Goal: Transaction & Acquisition: Purchase product/service

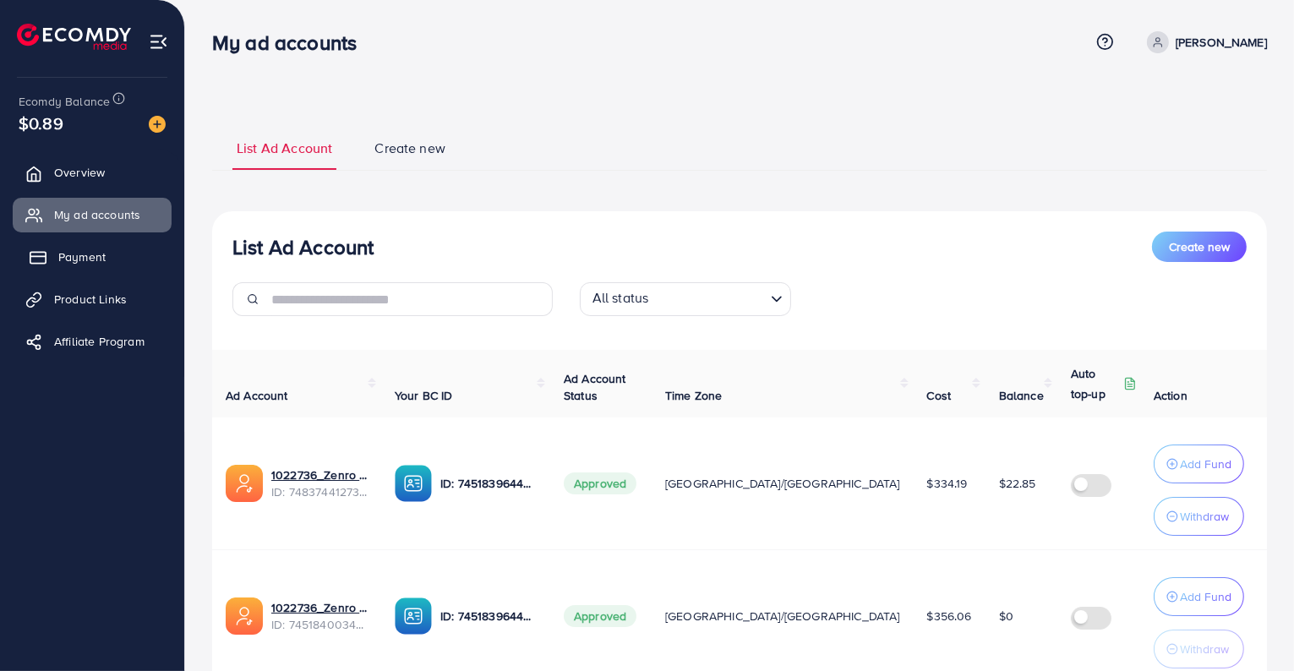
click at [100, 260] on span "Payment" at bounding box center [81, 257] width 47 height 17
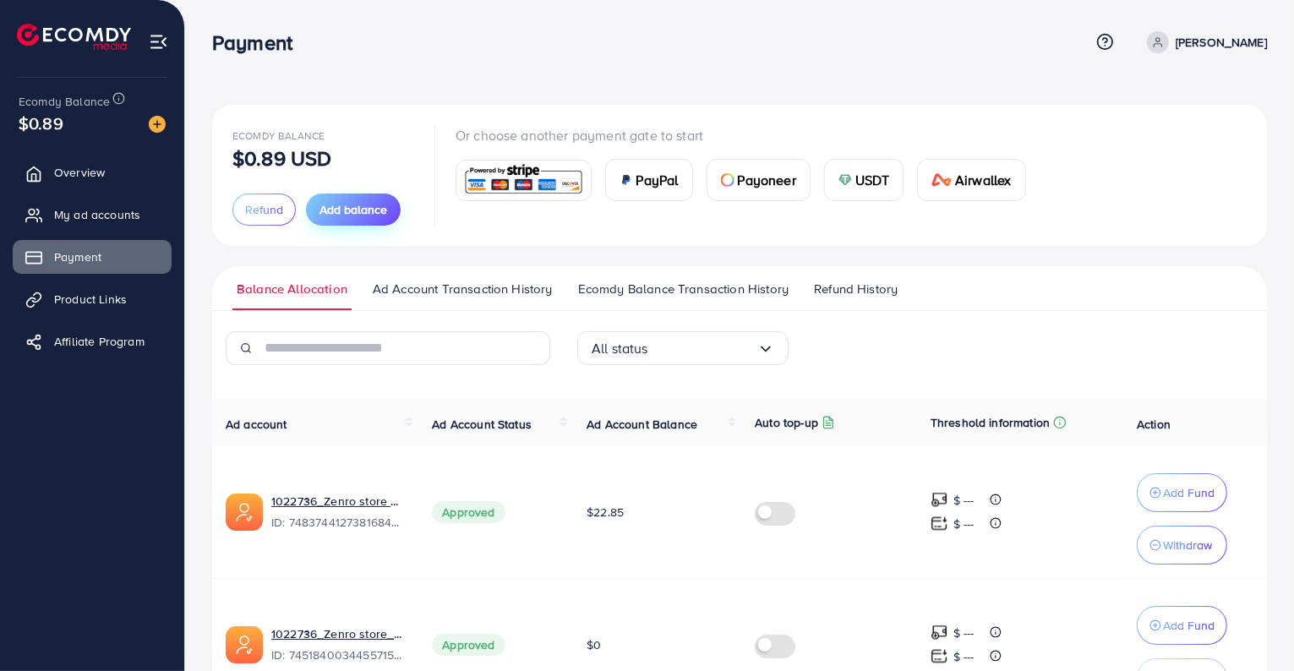
click at [326, 217] on span "Add balance" at bounding box center [354, 209] width 68 height 17
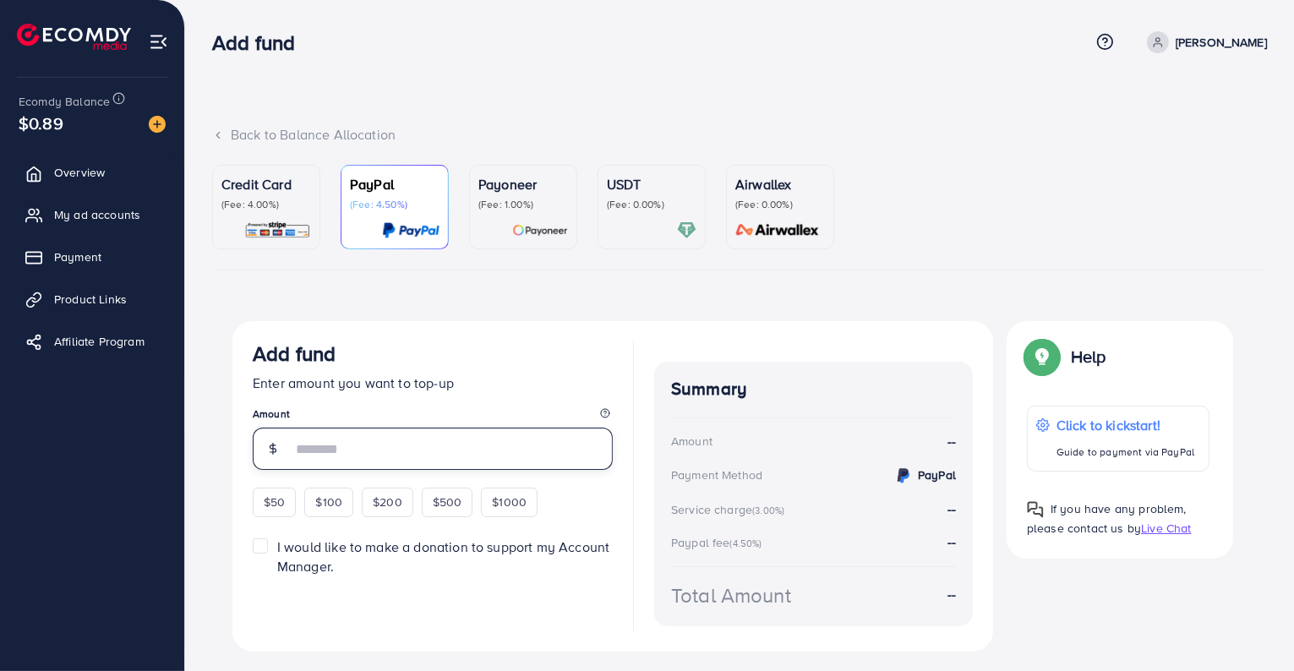
click at [326, 451] on input "number" at bounding box center [452, 449] width 321 height 42
type input "**"
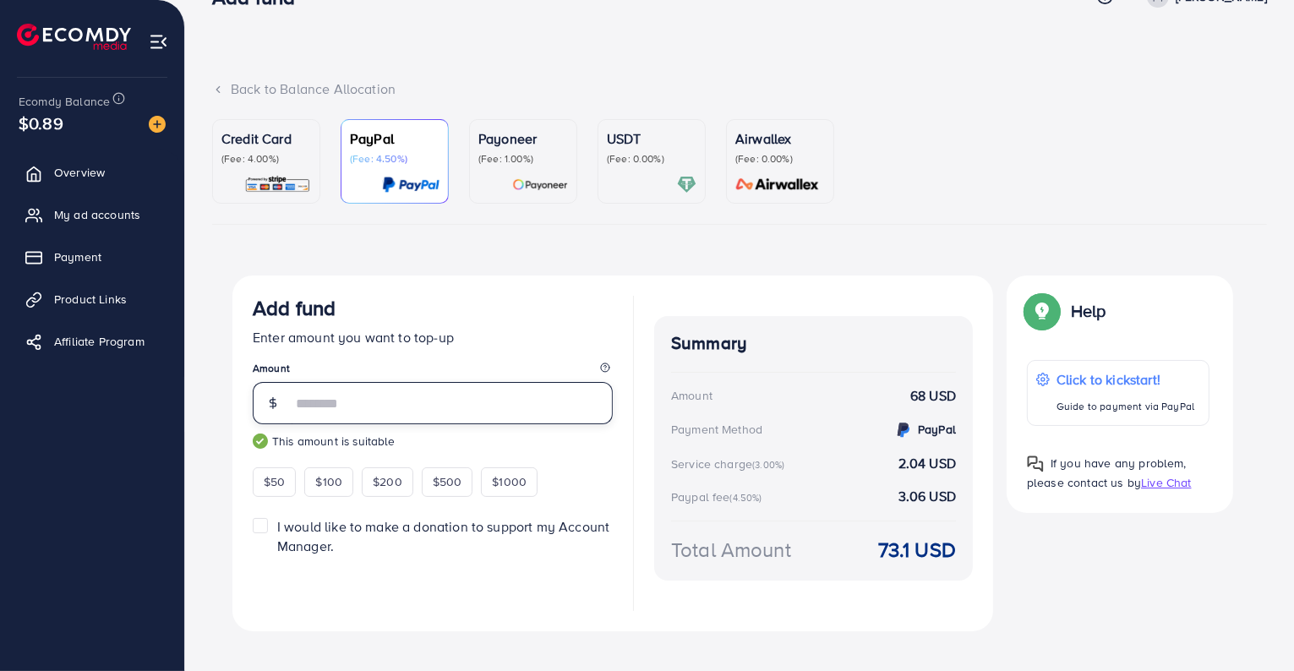
scroll to position [53, 0]
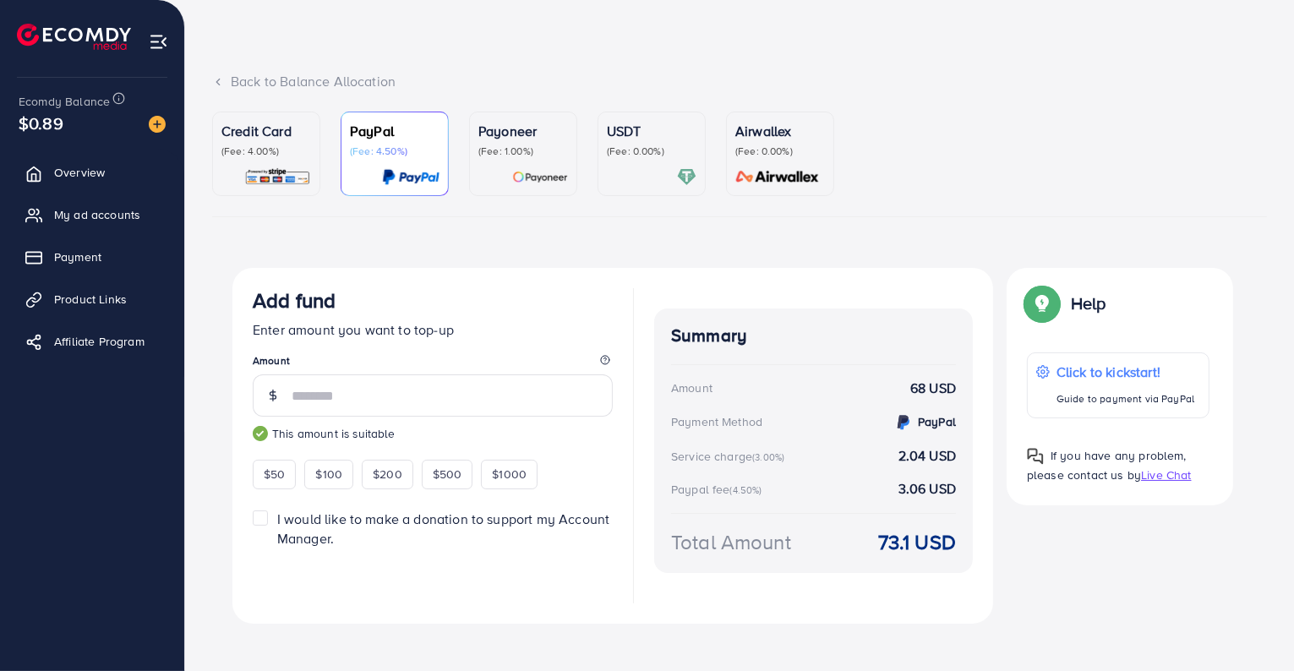
click at [654, 155] on p "(Fee: 0.00%)" at bounding box center [652, 152] width 90 height 14
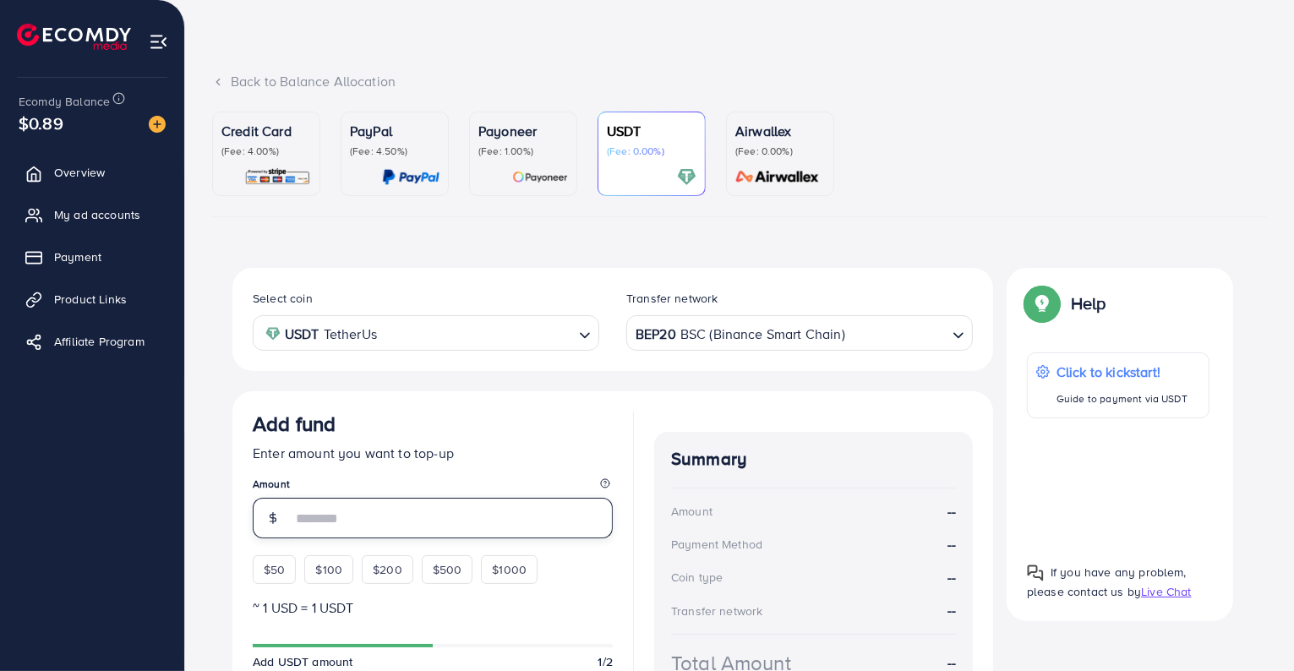
click at [347, 520] on input "number" at bounding box center [452, 518] width 321 height 41
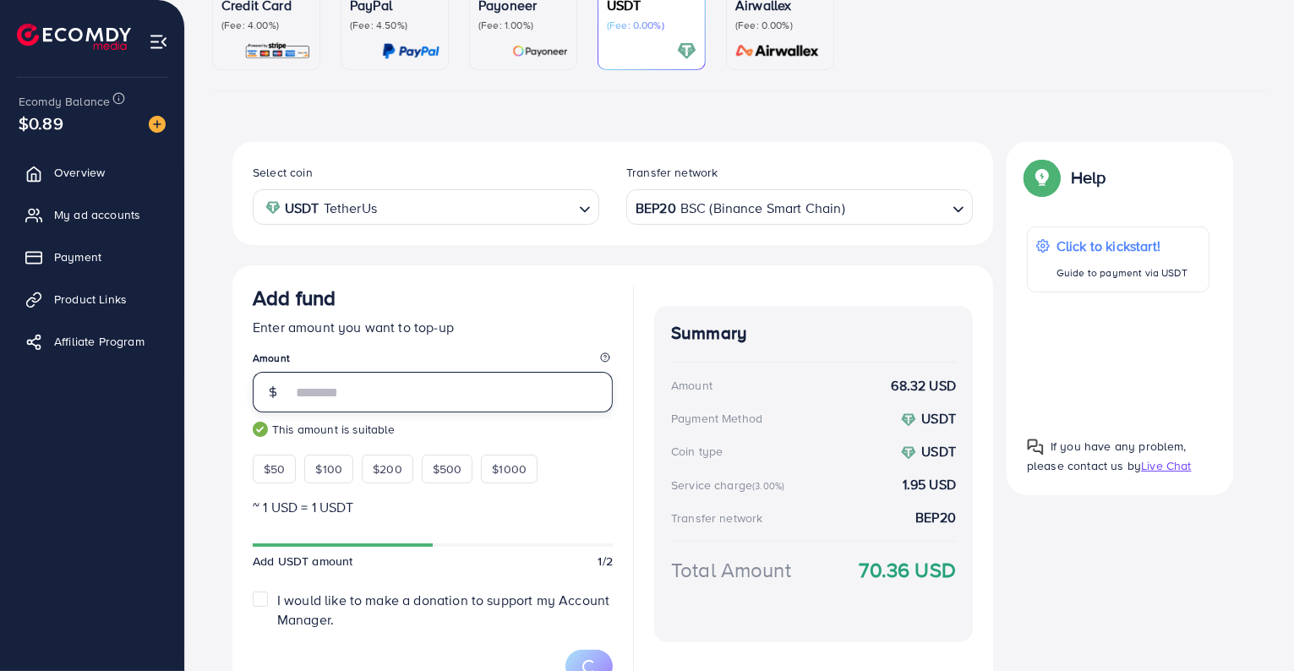
scroll to position [187, 0]
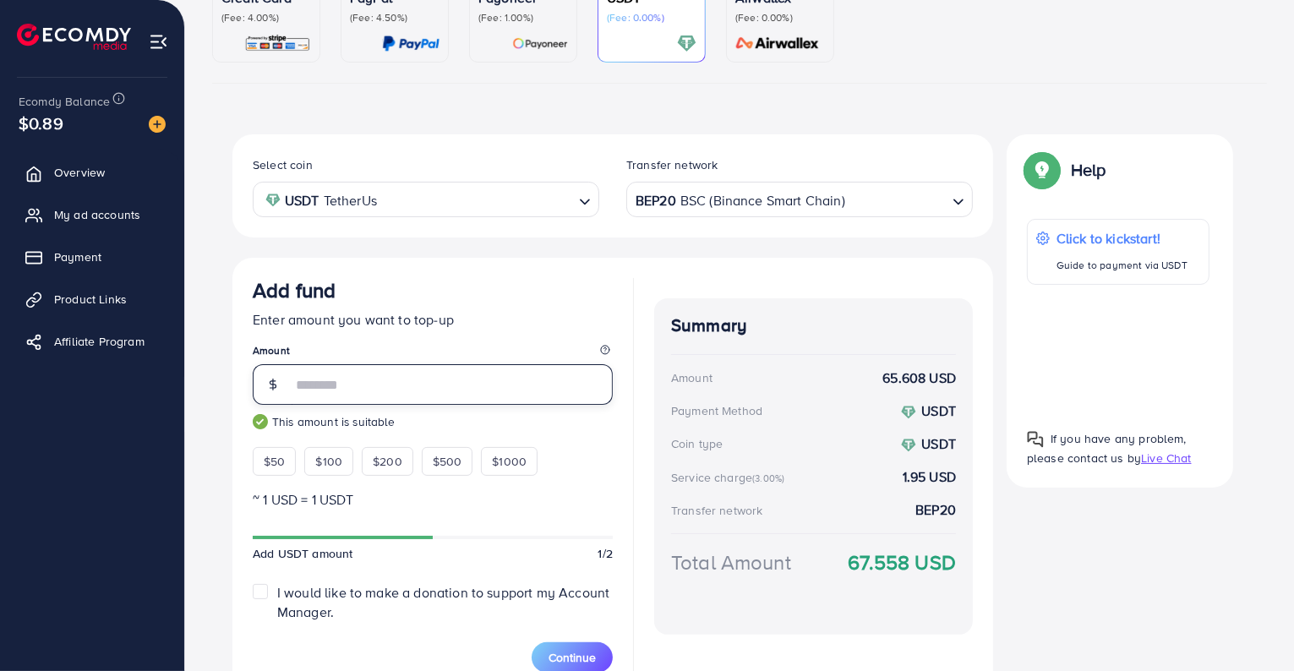
type input "*"
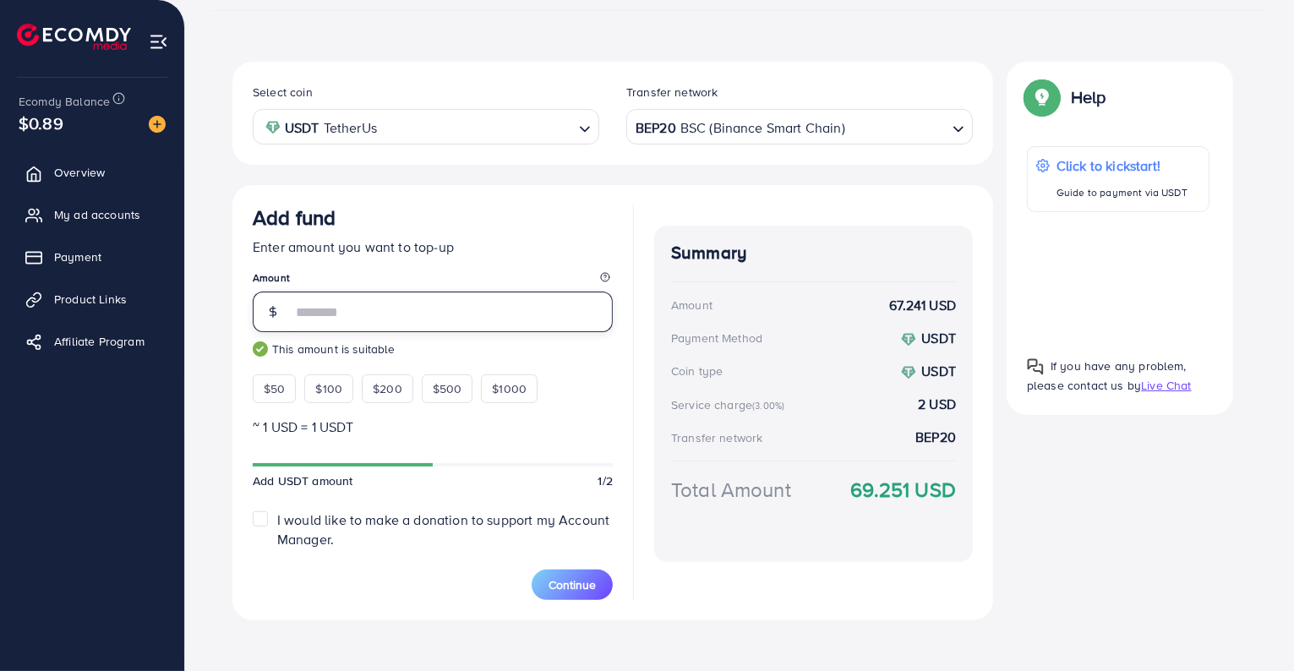
scroll to position [271, 0]
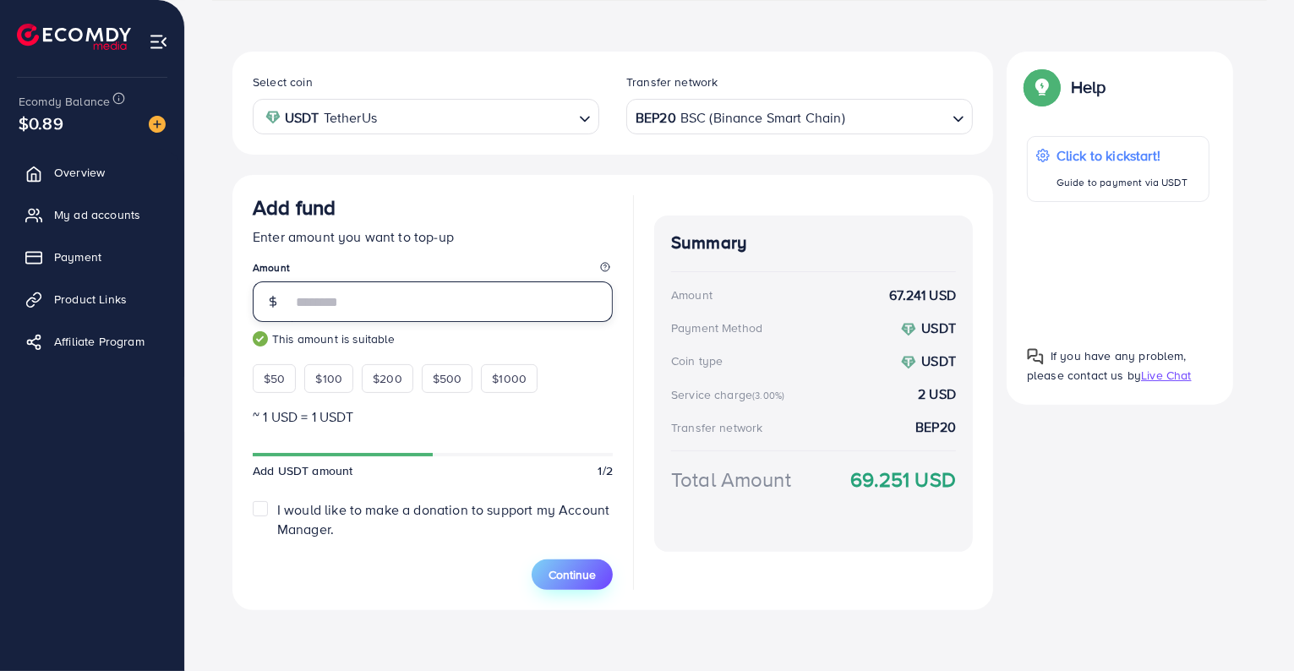
type input "*"
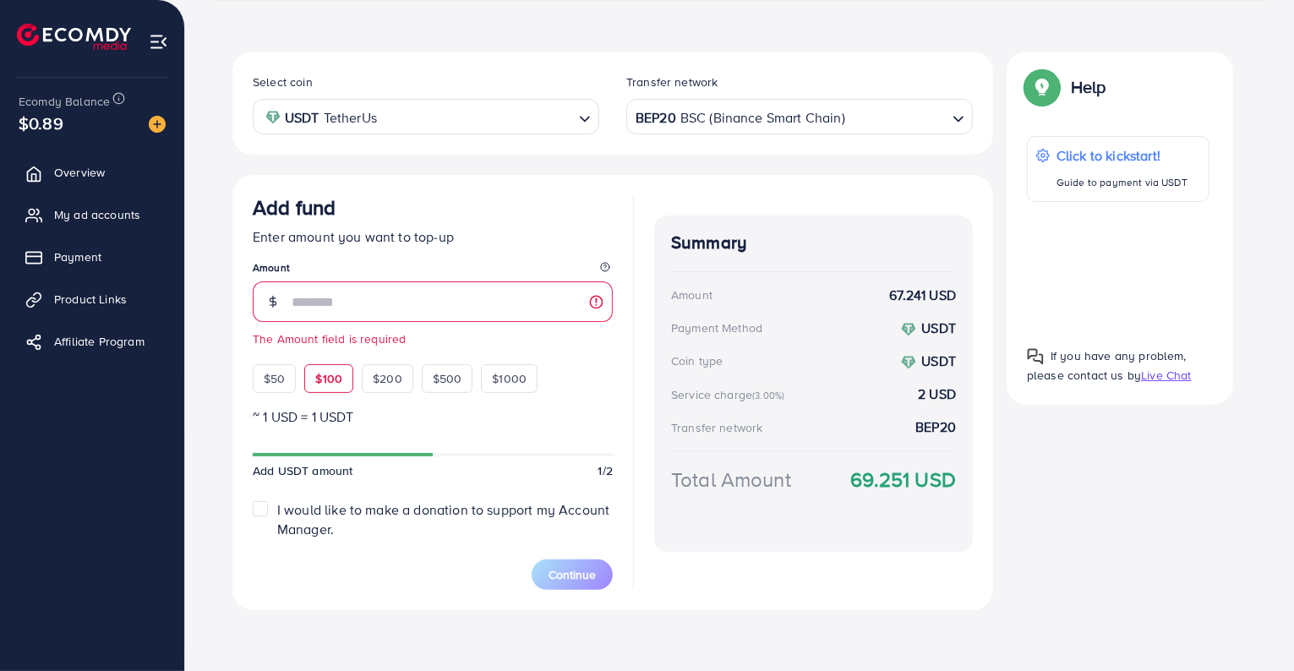
click at [324, 370] on span "$100" at bounding box center [328, 378] width 27 height 17
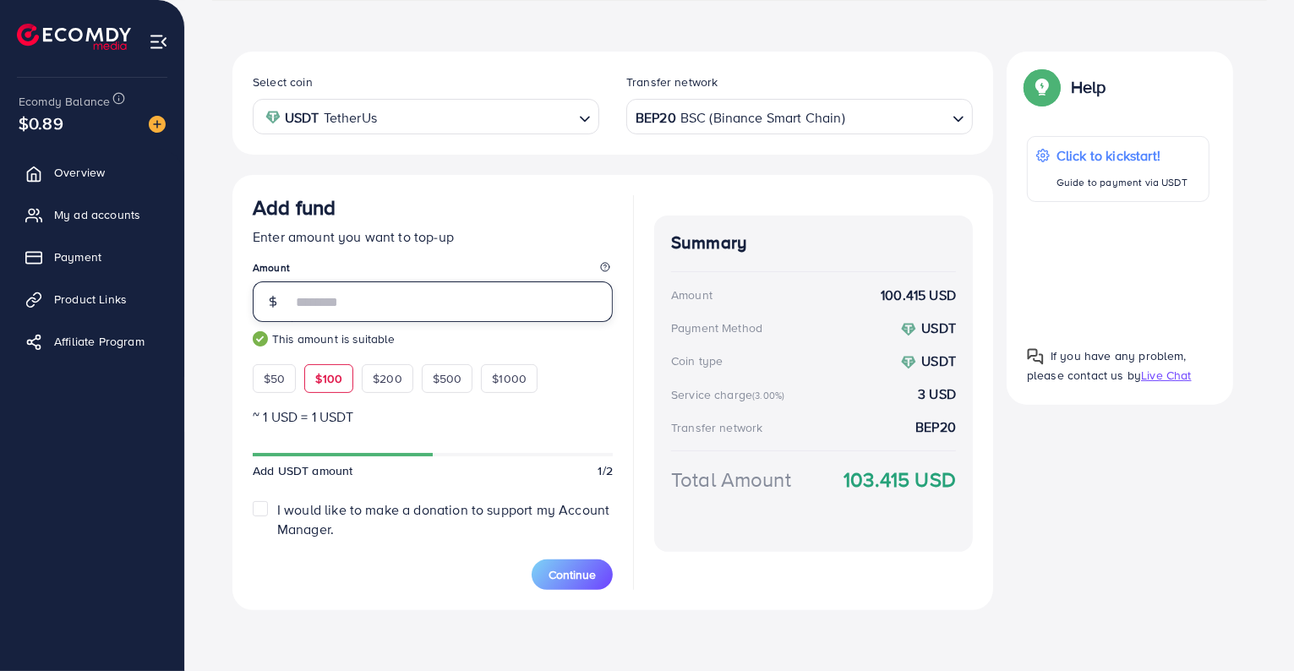
click at [323, 306] on input "***" at bounding box center [452, 301] width 321 height 41
type input "*"
click at [380, 376] on span "$200" at bounding box center [388, 378] width 30 height 17
click at [334, 372] on span "$100" at bounding box center [328, 378] width 27 height 17
click at [275, 390] on div "$50" at bounding box center [274, 378] width 43 height 29
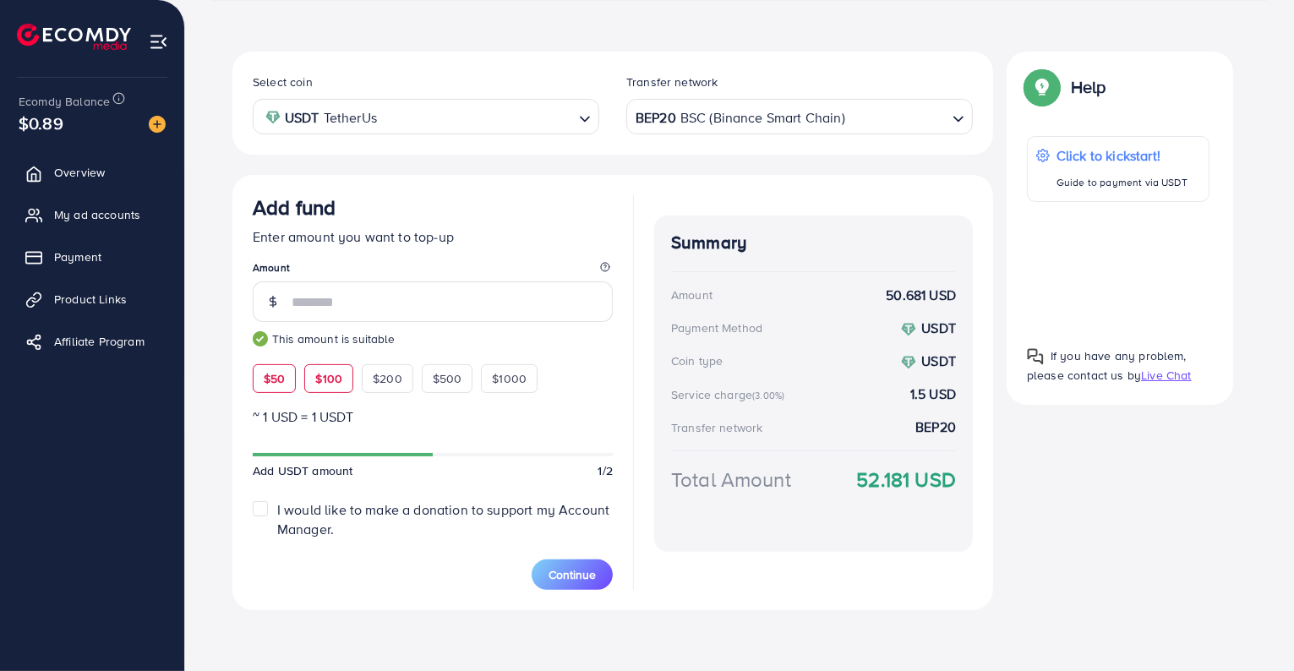
click at [316, 385] on span "$100" at bounding box center [328, 378] width 27 height 17
click at [270, 376] on span "$50" at bounding box center [274, 378] width 21 height 17
type input "**"
click at [83, 160] on link "Overview" at bounding box center [92, 173] width 159 height 34
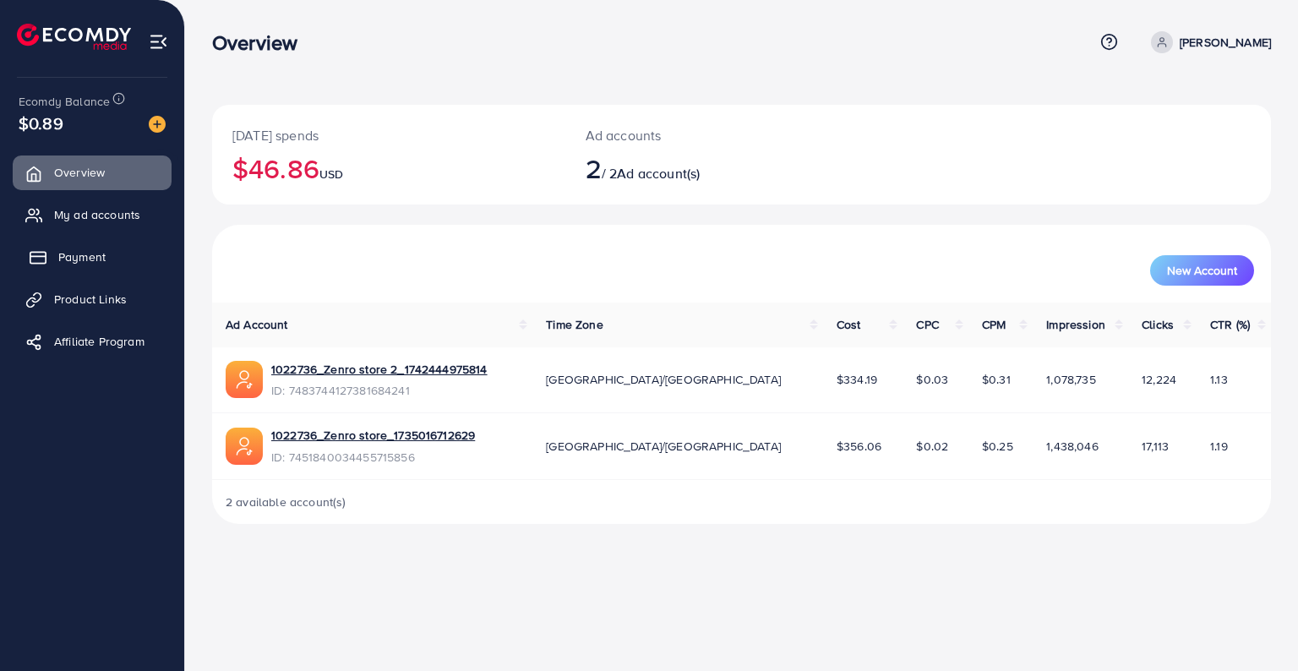
click at [109, 260] on link "Payment" at bounding box center [92, 257] width 159 height 34
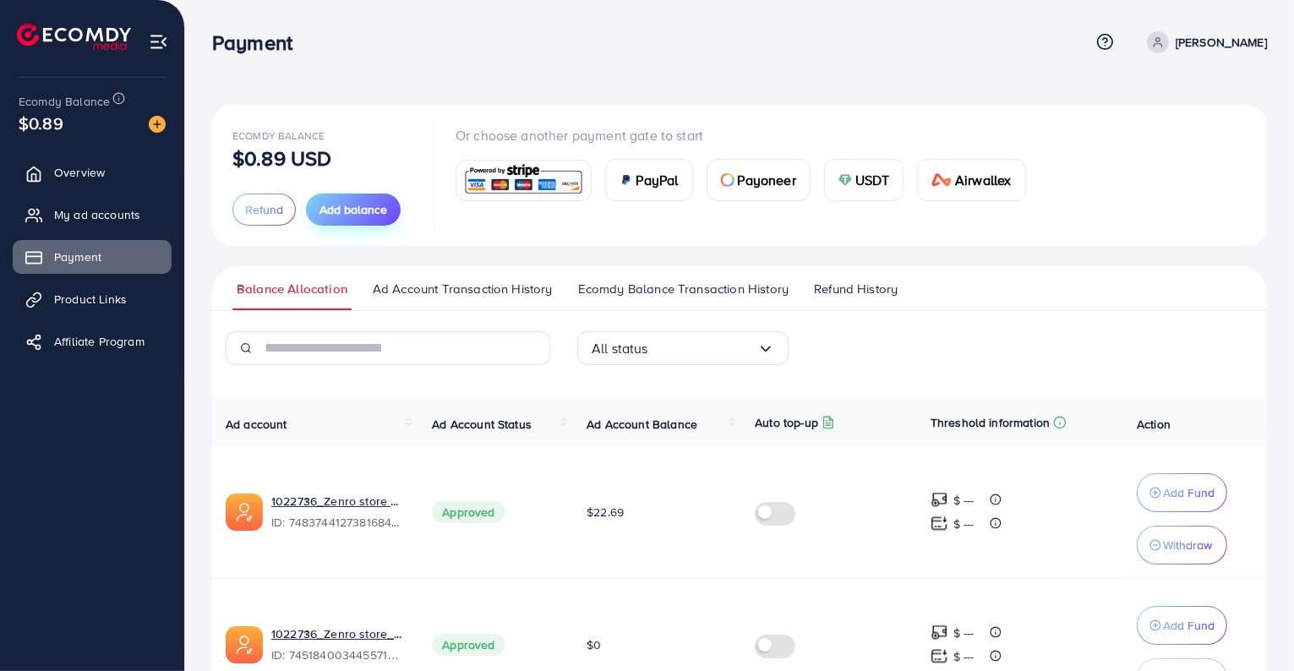
click at [330, 203] on span "Add balance" at bounding box center [354, 209] width 68 height 17
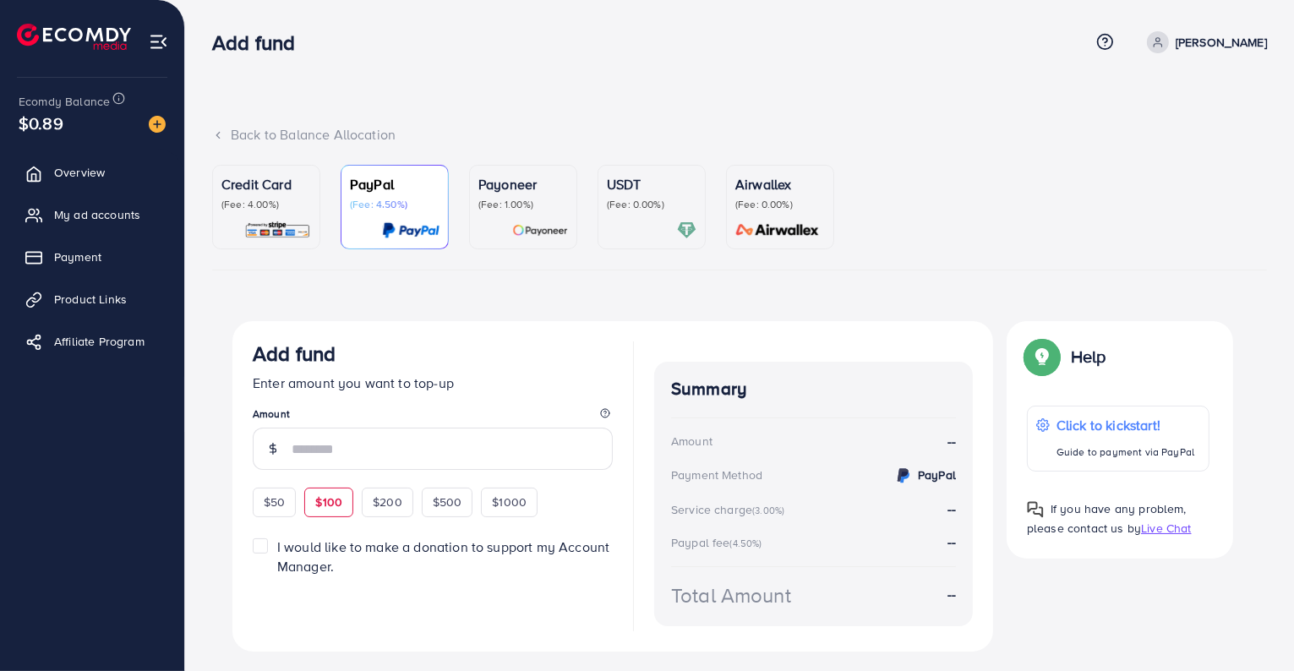
click at [325, 501] on span "$100" at bounding box center [328, 502] width 27 height 17
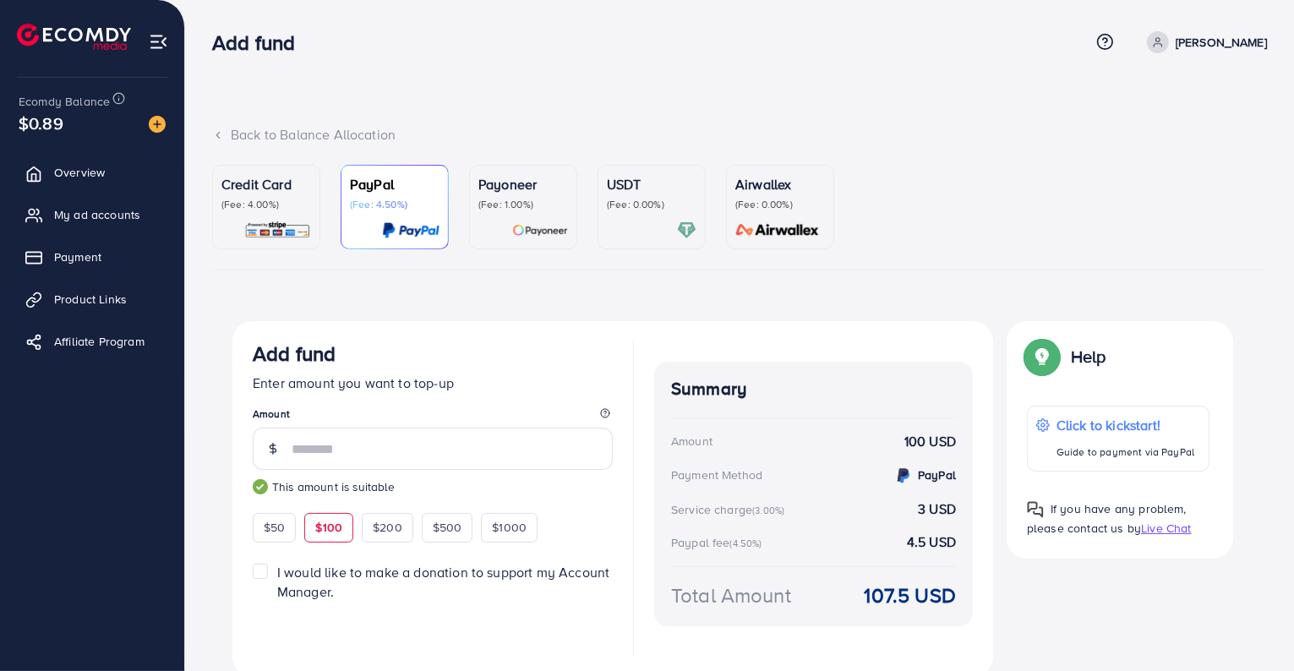
type input "***"
click at [659, 223] on div at bounding box center [652, 230] width 90 height 19
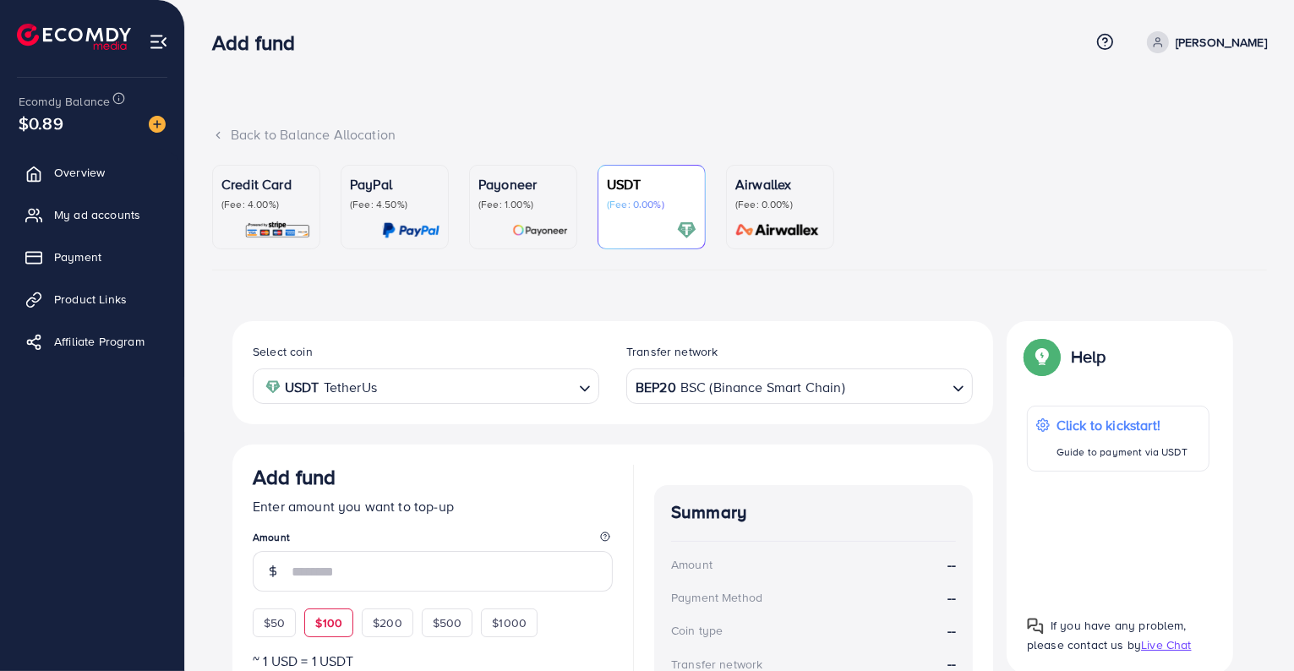
click at [326, 617] on span "$100" at bounding box center [328, 623] width 27 height 17
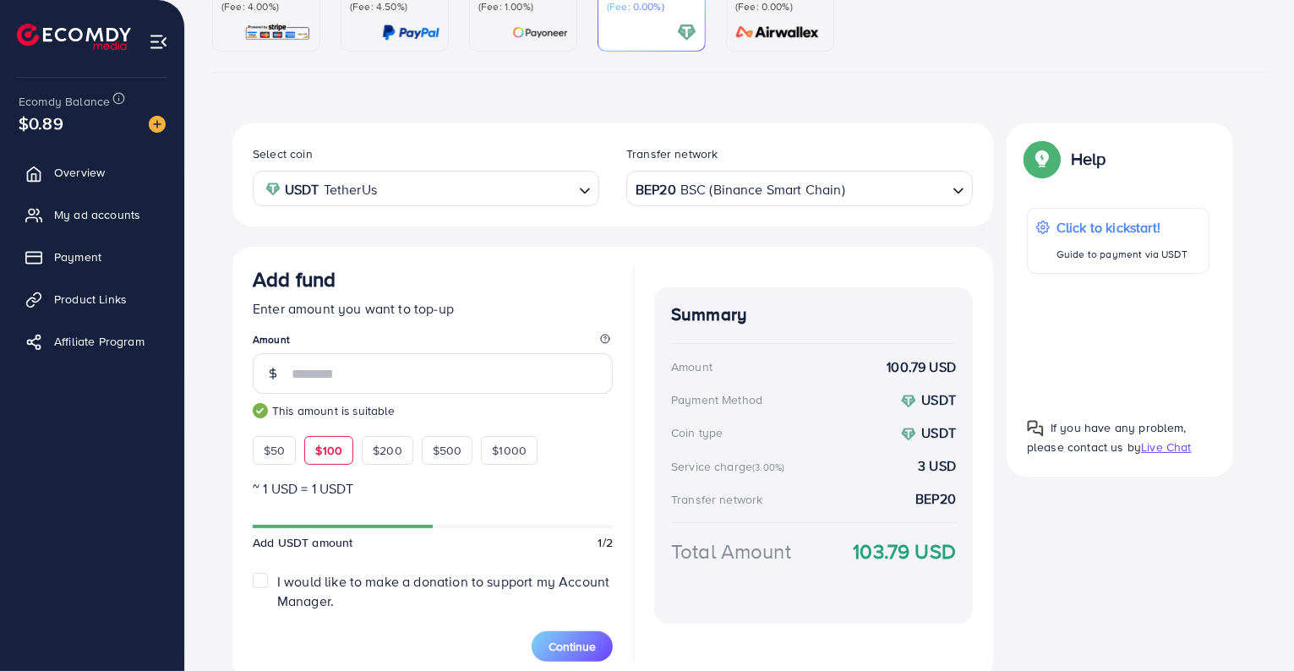
scroll to position [199, 0]
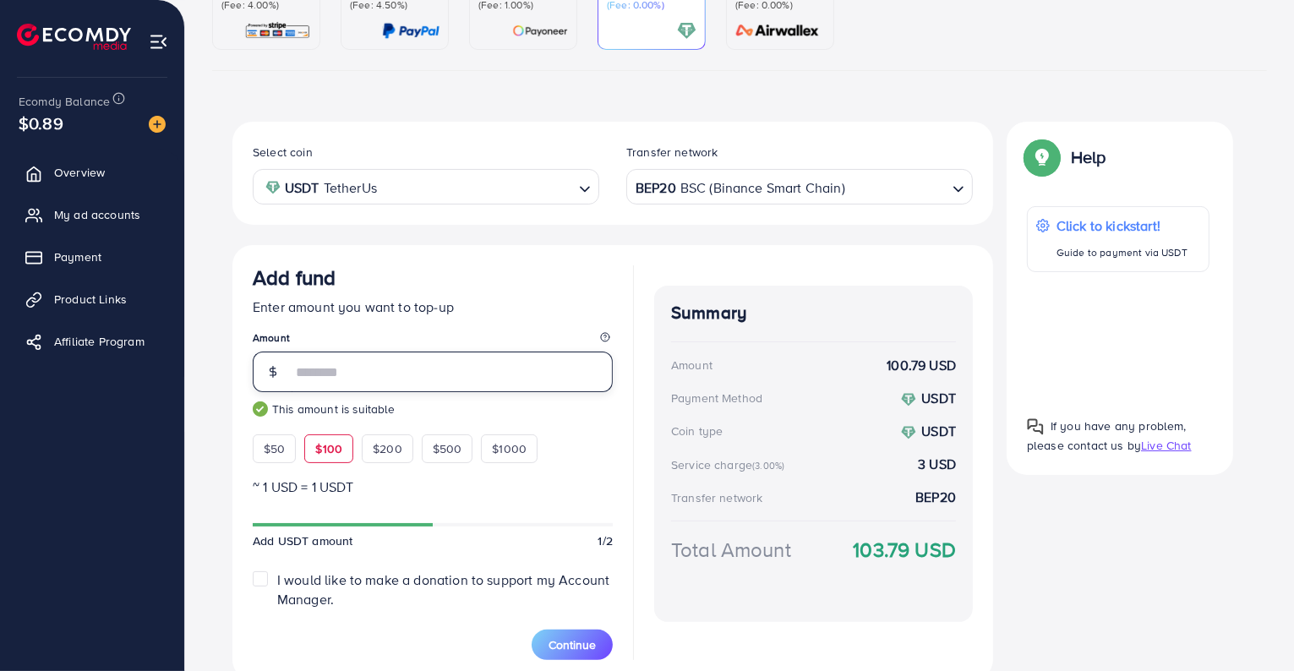
click at [336, 377] on input "***" at bounding box center [452, 372] width 321 height 41
type input "*"
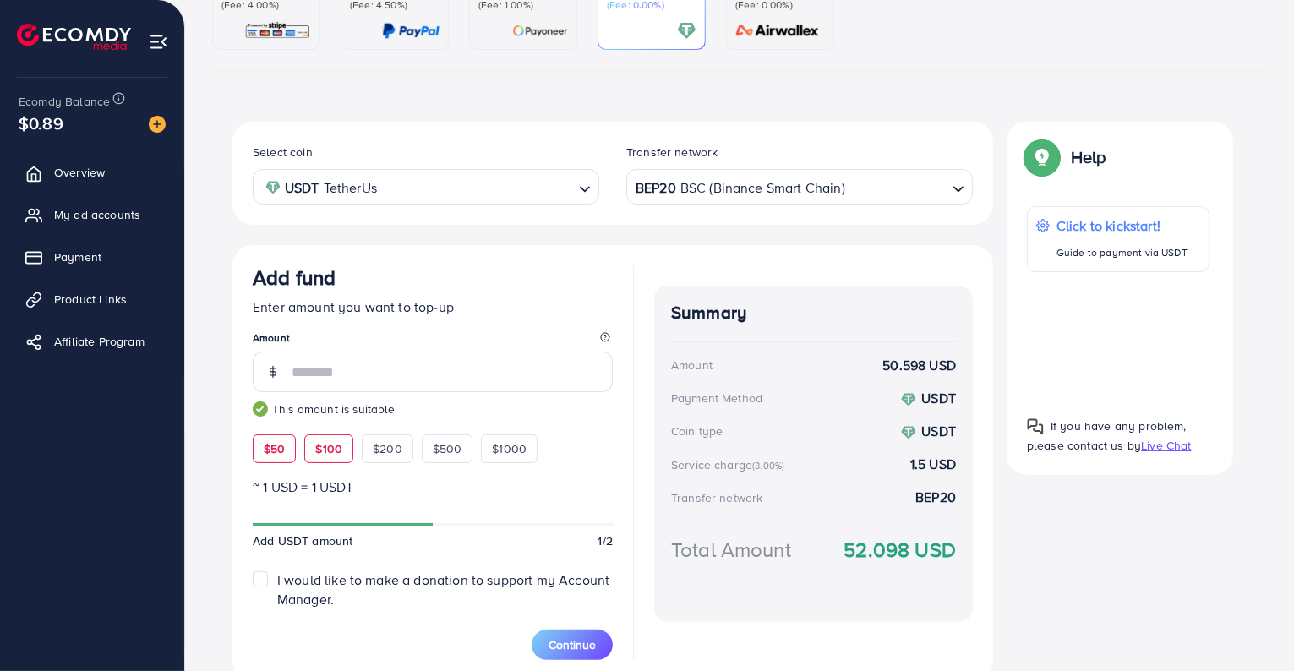
click at [329, 462] on div "$100" at bounding box center [328, 448] width 49 height 29
click at [380, 454] on span "$200" at bounding box center [388, 448] width 30 height 17
click at [346, 445] on div "$100" at bounding box center [328, 448] width 49 height 29
click at [393, 451] on span "$200" at bounding box center [388, 448] width 30 height 17
click at [429, 451] on div "$500" at bounding box center [448, 448] width 52 height 29
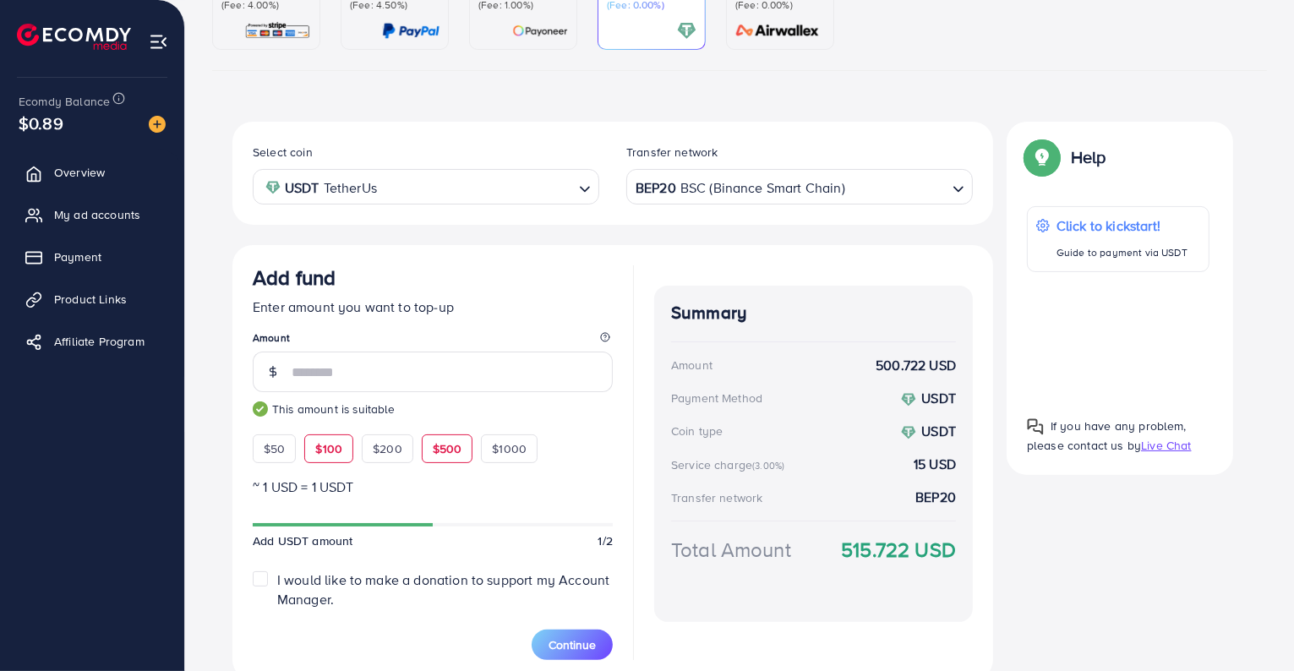
click at [325, 445] on span "$100" at bounding box center [328, 448] width 27 height 17
click at [289, 444] on div "$50" at bounding box center [274, 448] width 43 height 29
click at [320, 452] on span "$100" at bounding box center [328, 448] width 27 height 17
type input "***"
click at [597, 653] on button "Continue" at bounding box center [572, 645] width 81 height 30
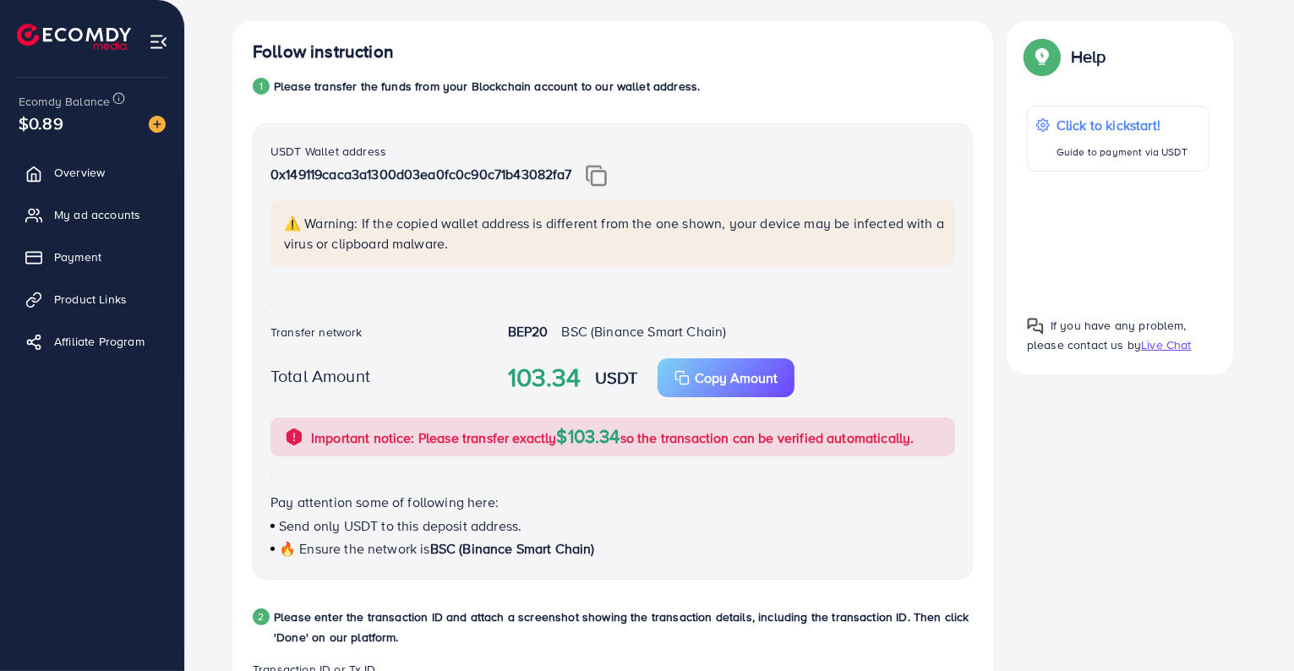
scroll to position [291, 0]
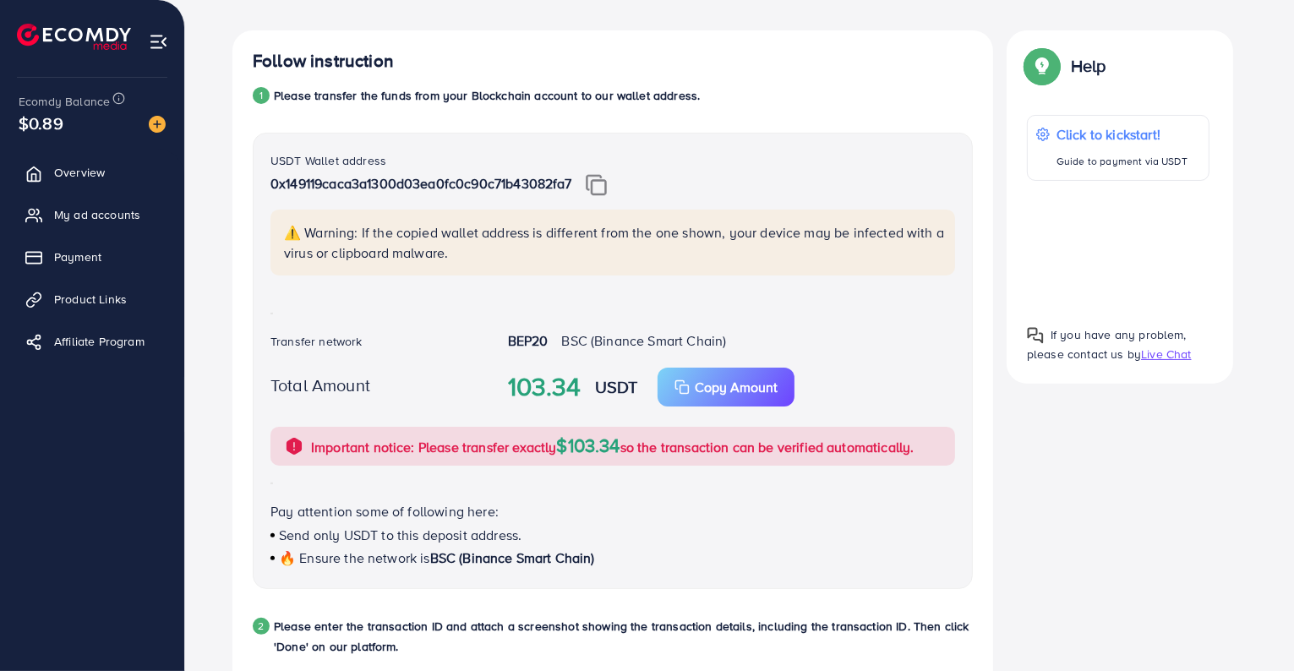
click at [599, 183] on img at bounding box center [596, 185] width 21 height 22
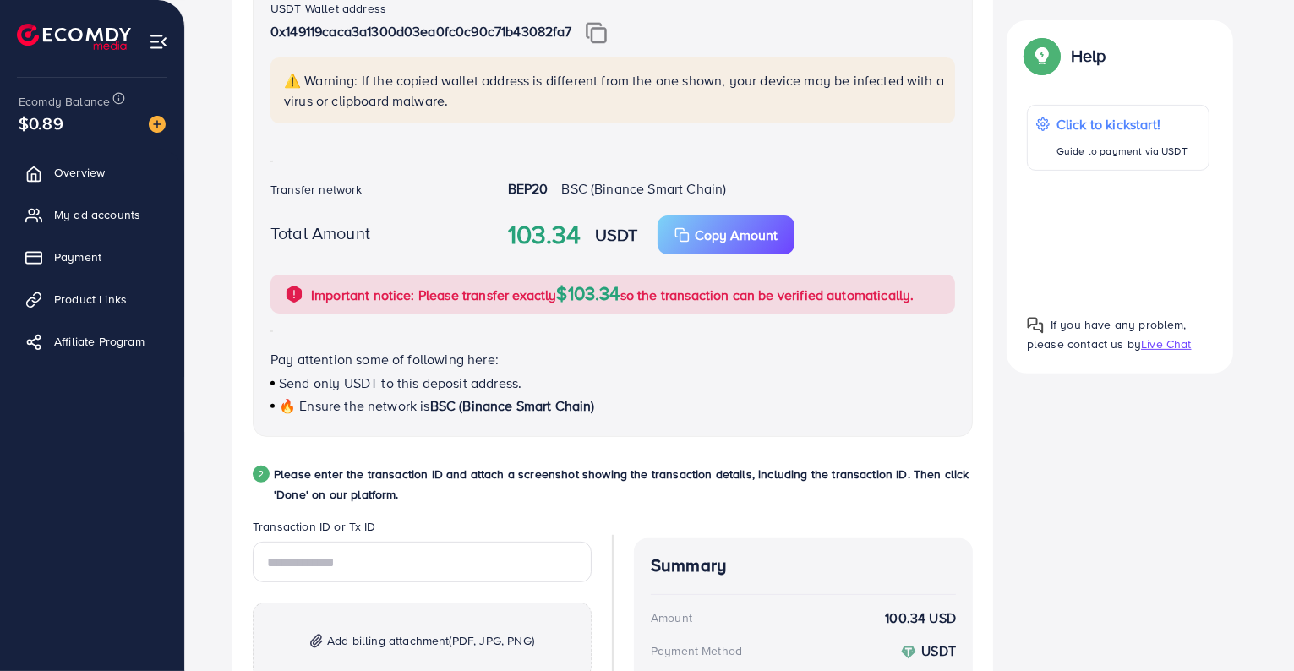
scroll to position [445, 0]
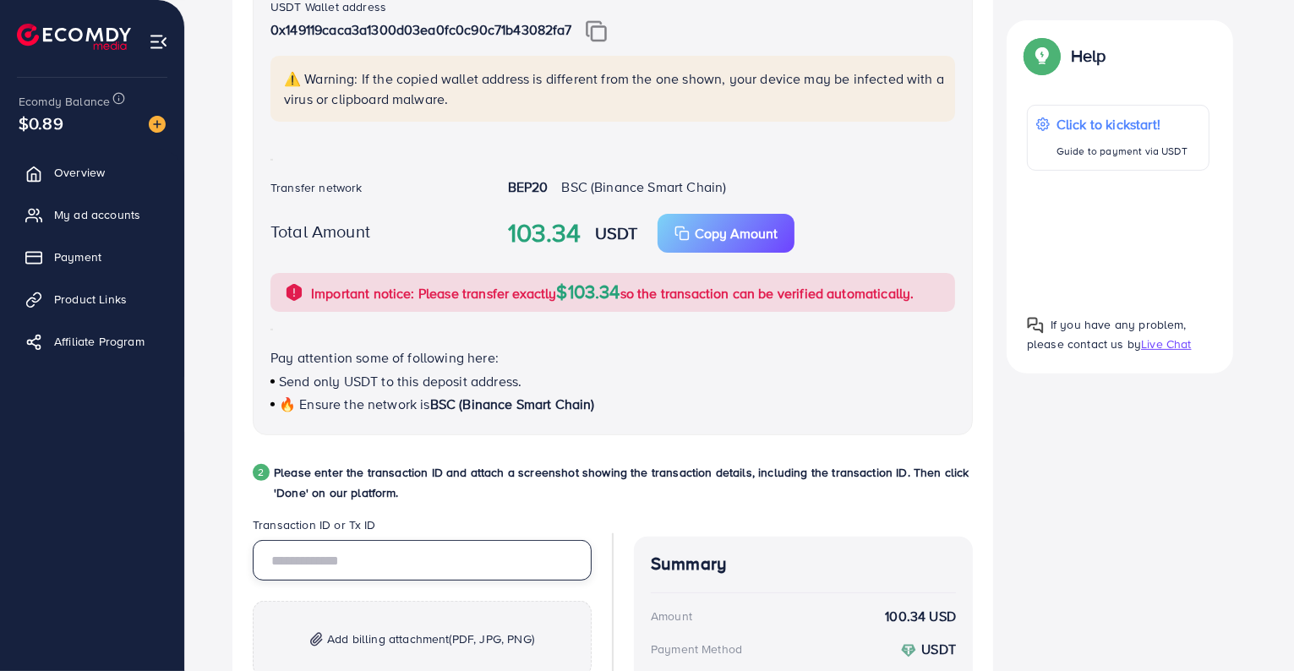
click at [325, 559] on input "text" at bounding box center [422, 560] width 339 height 41
paste input "**********"
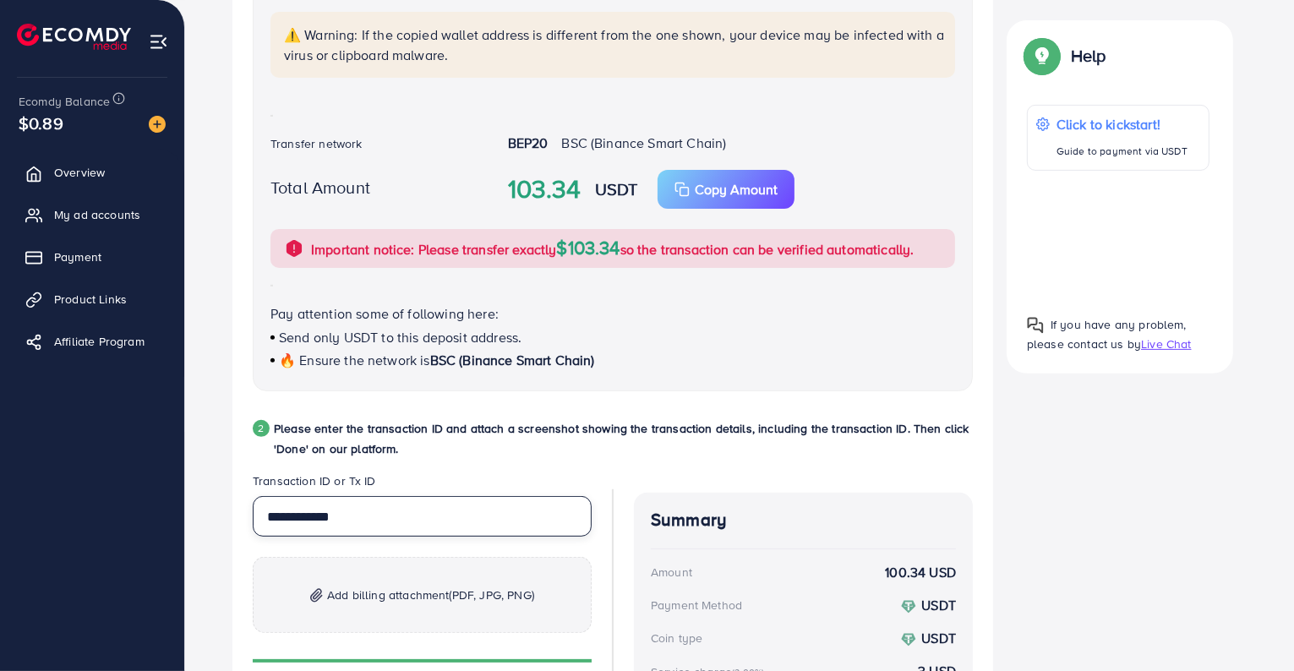
scroll to position [517, 0]
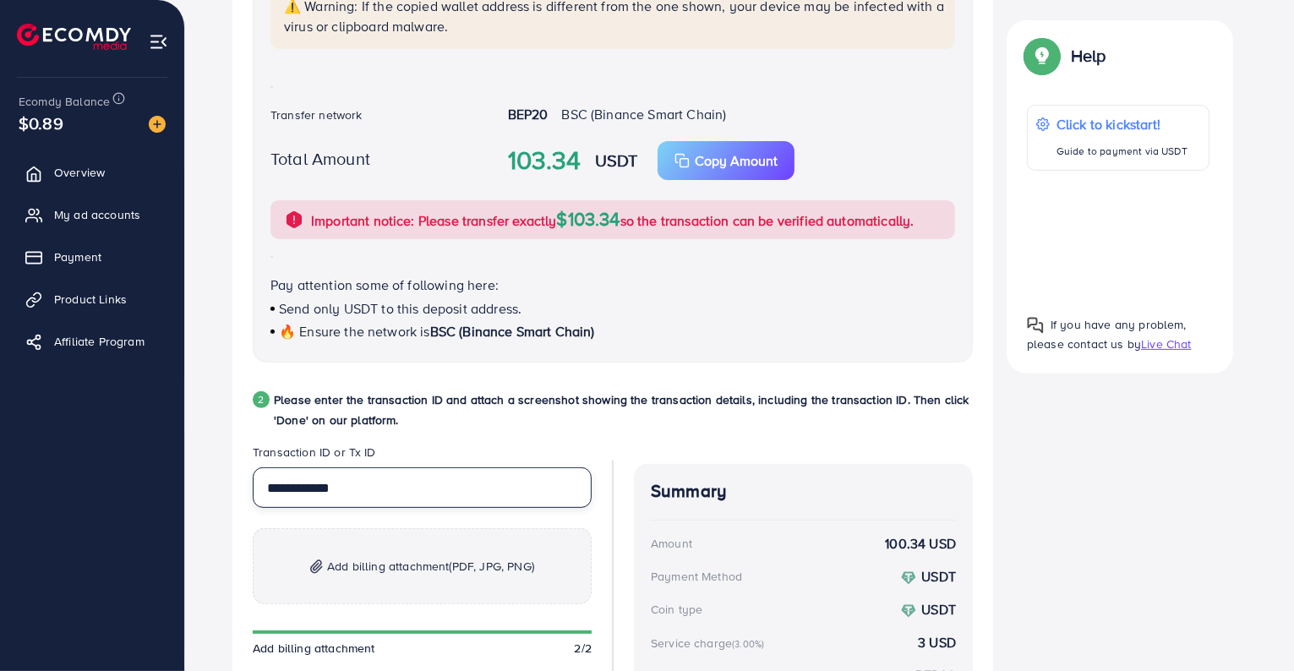
type input "**********"
click at [331, 561] on span "Add billing attachment (PDF, JPG, PNG)" at bounding box center [430, 566] width 207 height 20
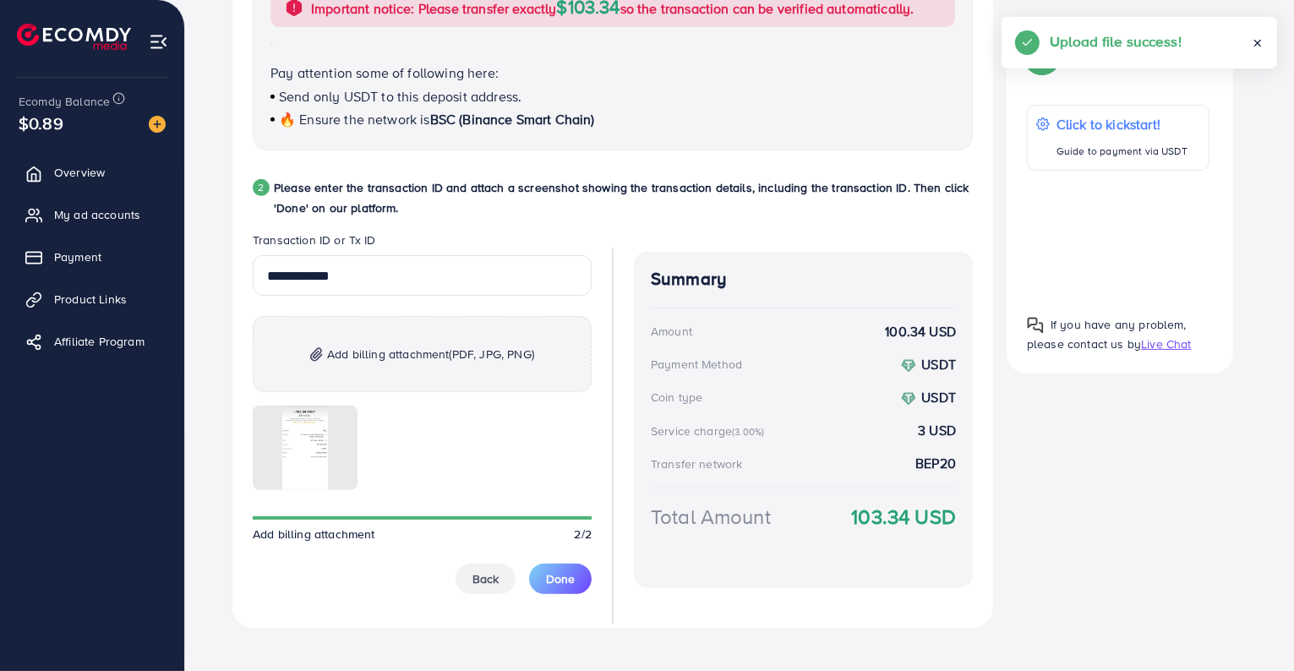
scroll to position [730, 0]
click at [568, 568] on button "Done" at bounding box center [560, 578] width 63 height 30
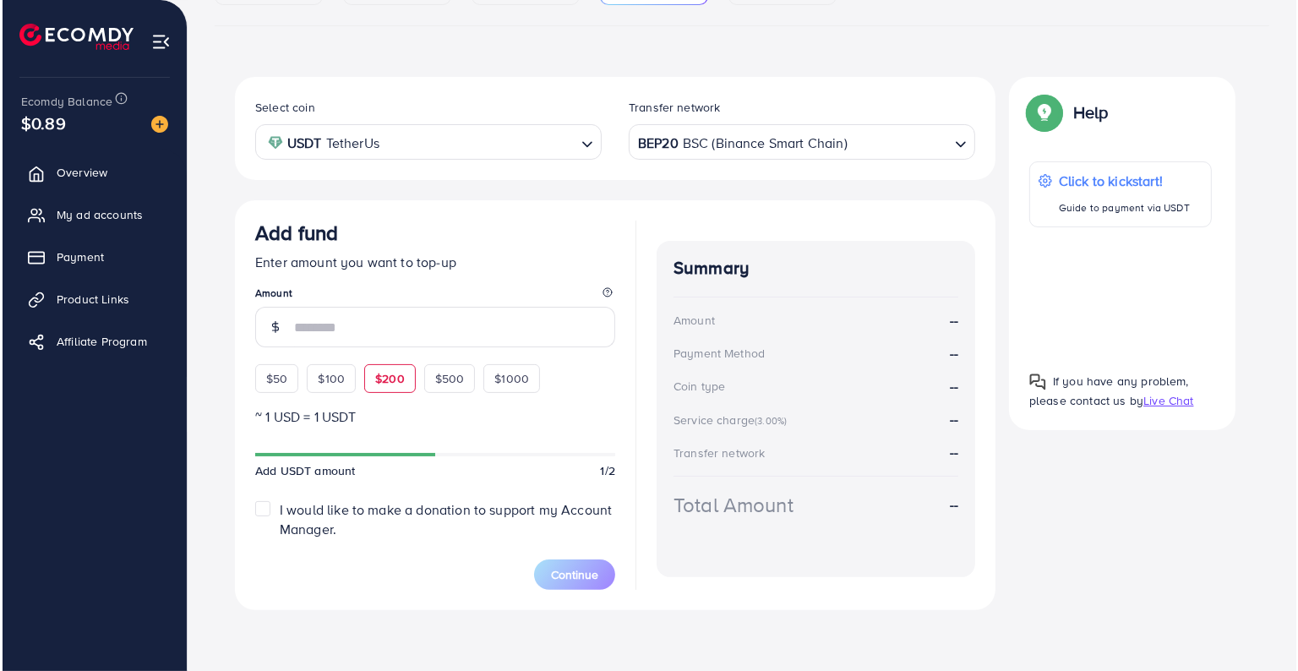
scroll to position [0, 0]
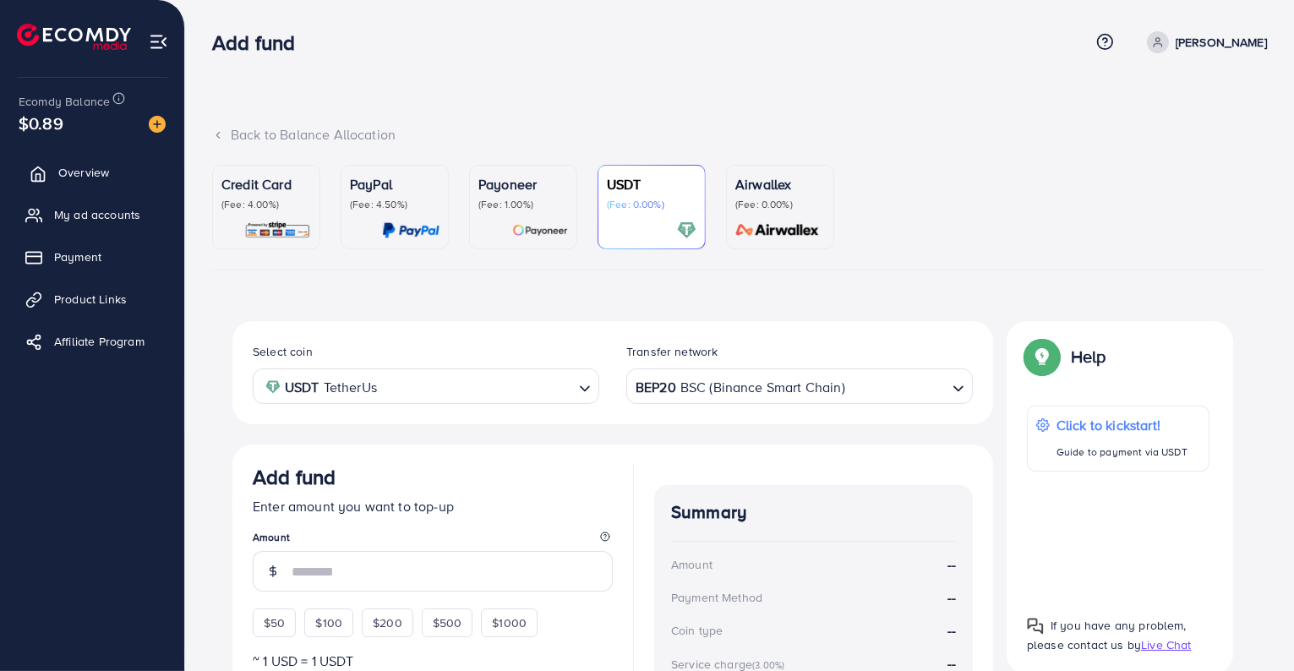
click at [94, 176] on span "Overview" at bounding box center [83, 172] width 51 height 17
